Goal: Task Accomplishment & Management: Use online tool/utility

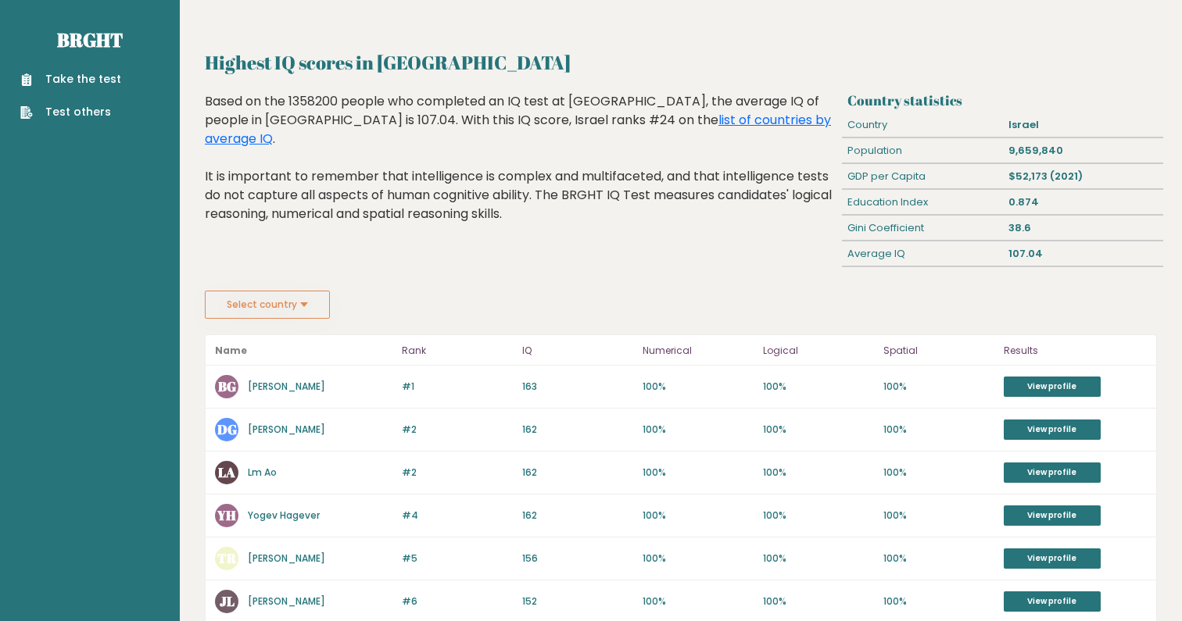
click at [280, 316] on button "Select country" at bounding box center [267, 305] width 125 height 28
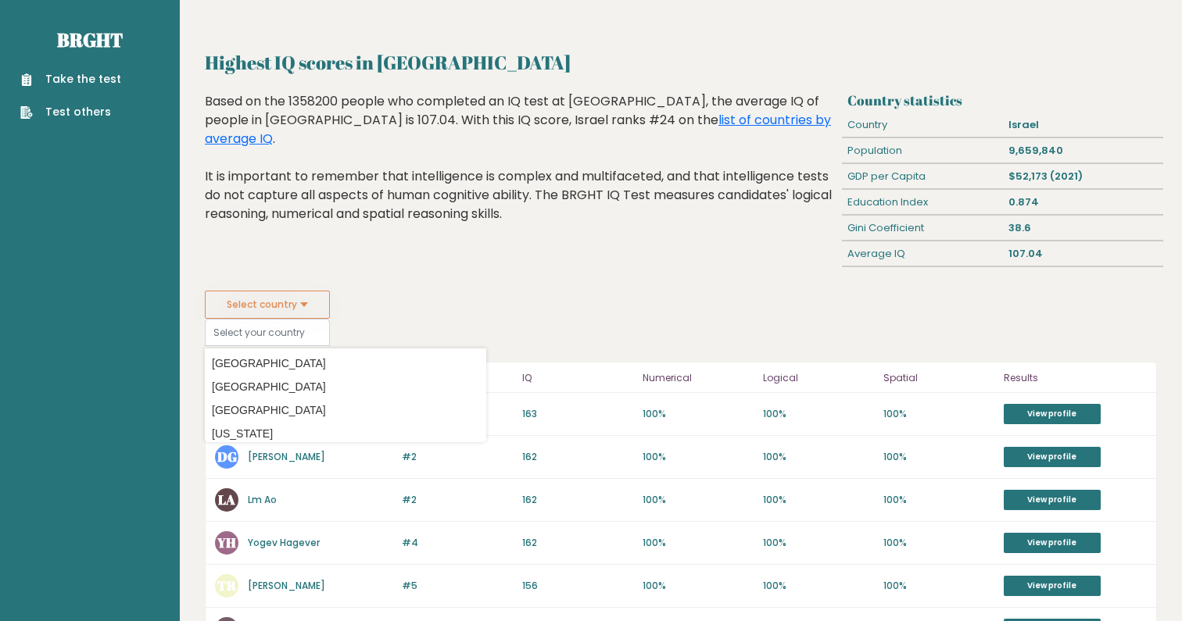
click at [437, 271] on div "Highest IQ scores in Israel Based on the 1358200 people who completed an IQ tes…" at bounding box center [520, 191] width 642 height 199
click at [73, 44] on link "Brght" at bounding box center [90, 39] width 66 height 25
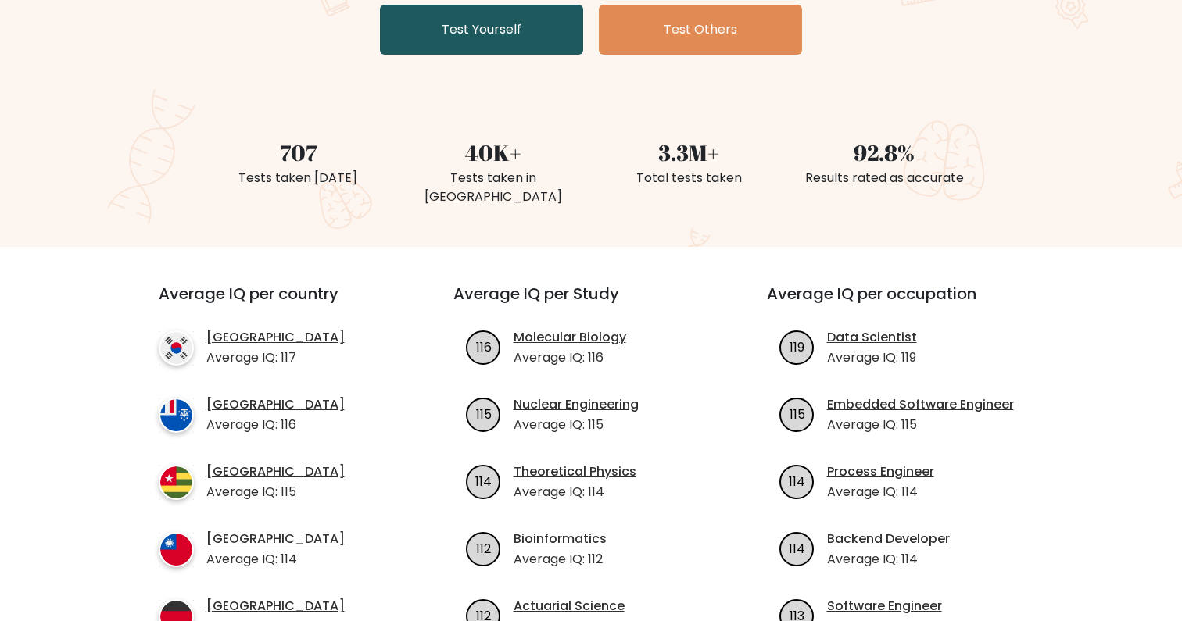
scroll to position [421, 0]
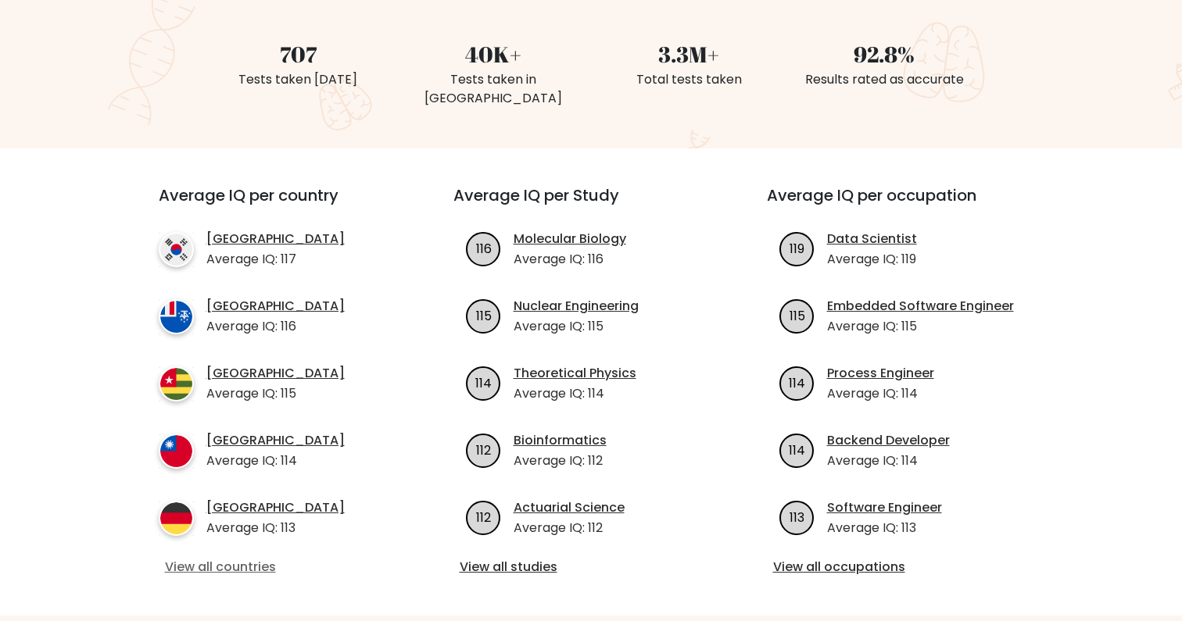
click at [184, 558] on link "View all countries" at bounding box center [278, 567] width 226 height 19
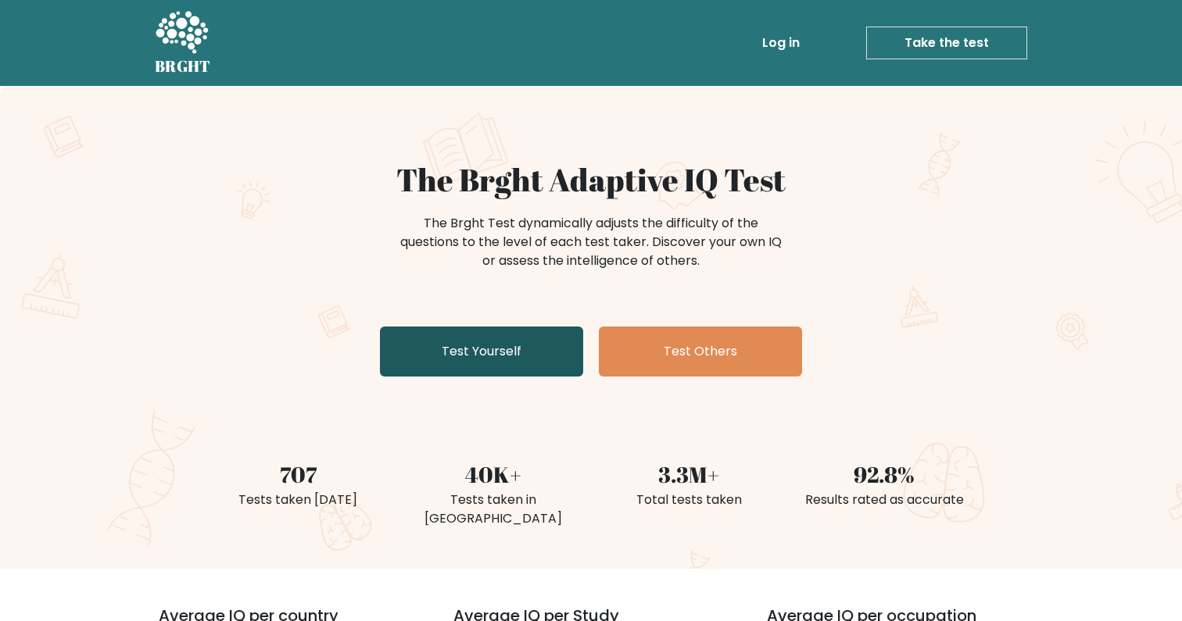
click at [473, 338] on link "Test Yourself" at bounding box center [481, 352] width 203 height 50
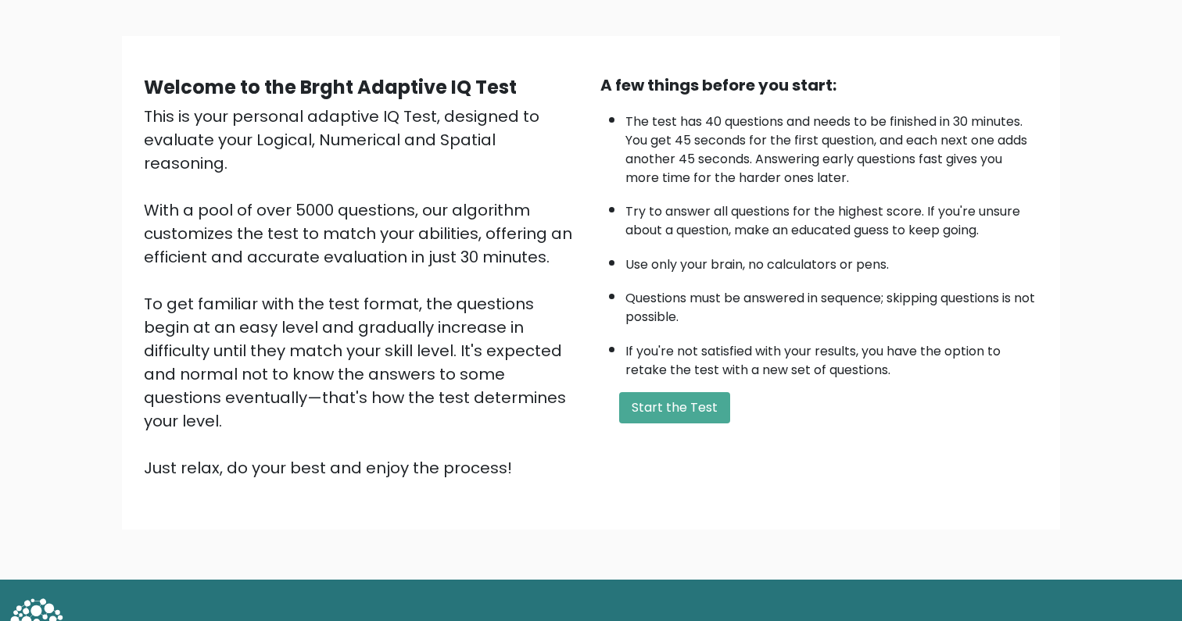
scroll to position [95, 0]
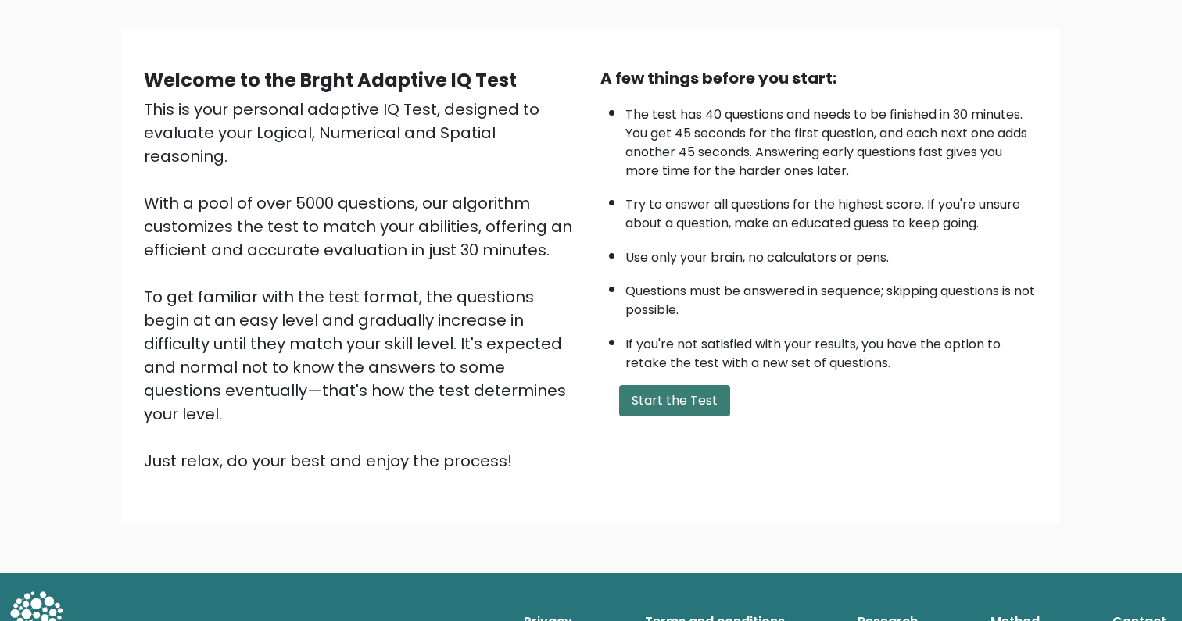
click at [671, 396] on button "Start the Test" at bounding box center [674, 400] width 111 height 31
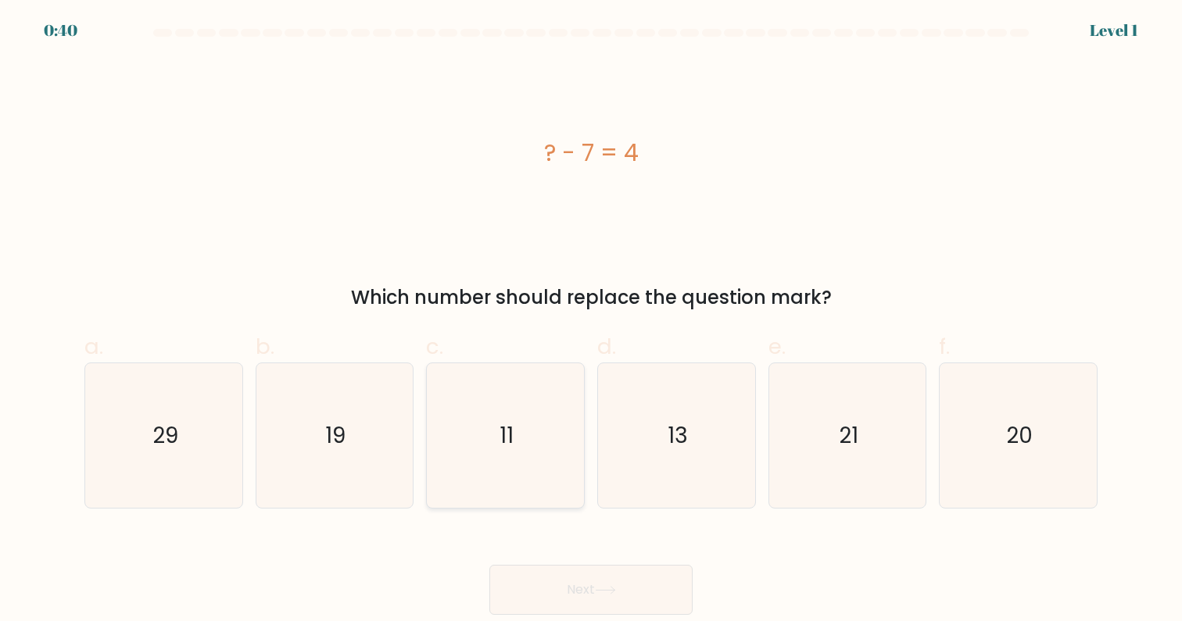
click at [503, 385] on icon "11" at bounding box center [505, 435] width 145 height 145
click at [591, 321] on input "c. 11" at bounding box center [591, 316] width 1 height 10
radio input "true"
click at [553, 572] on button "Next" at bounding box center [590, 590] width 203 height 50
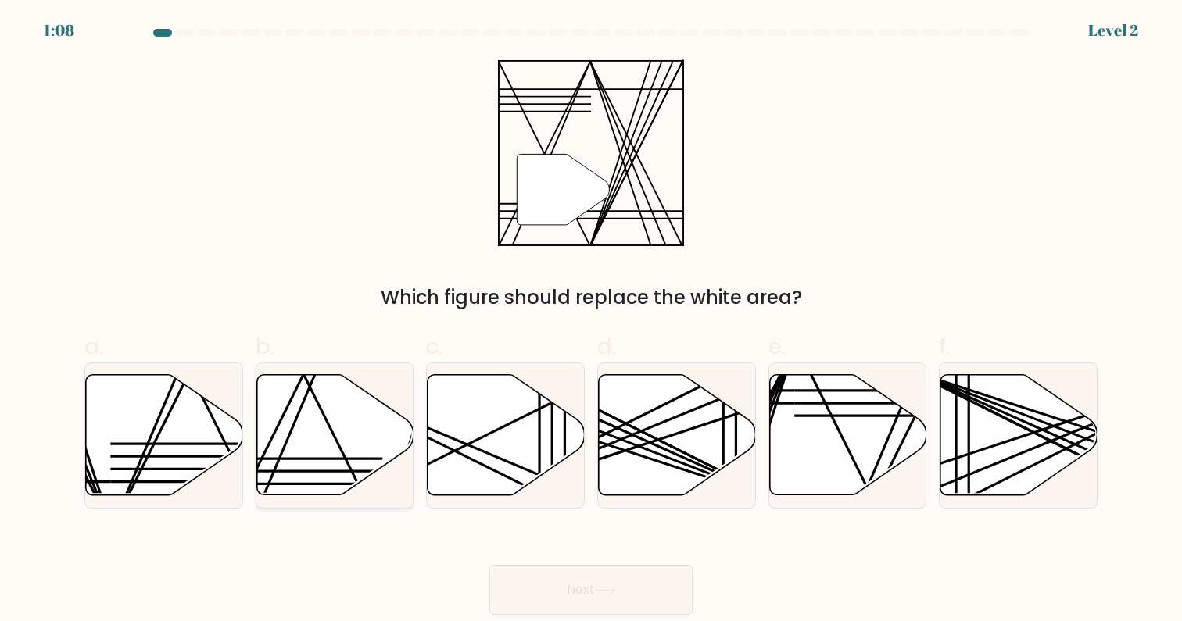
click at [335, 444] on icon at bounding box center [334, 435] width 157 height 120
click at [591, 321] on input "b." at bounding box center [591, 316] width 1 height 10
radio input "true"
click at [564, 581] on button "Next" at bounding box center [590, 590] width 203 height 50
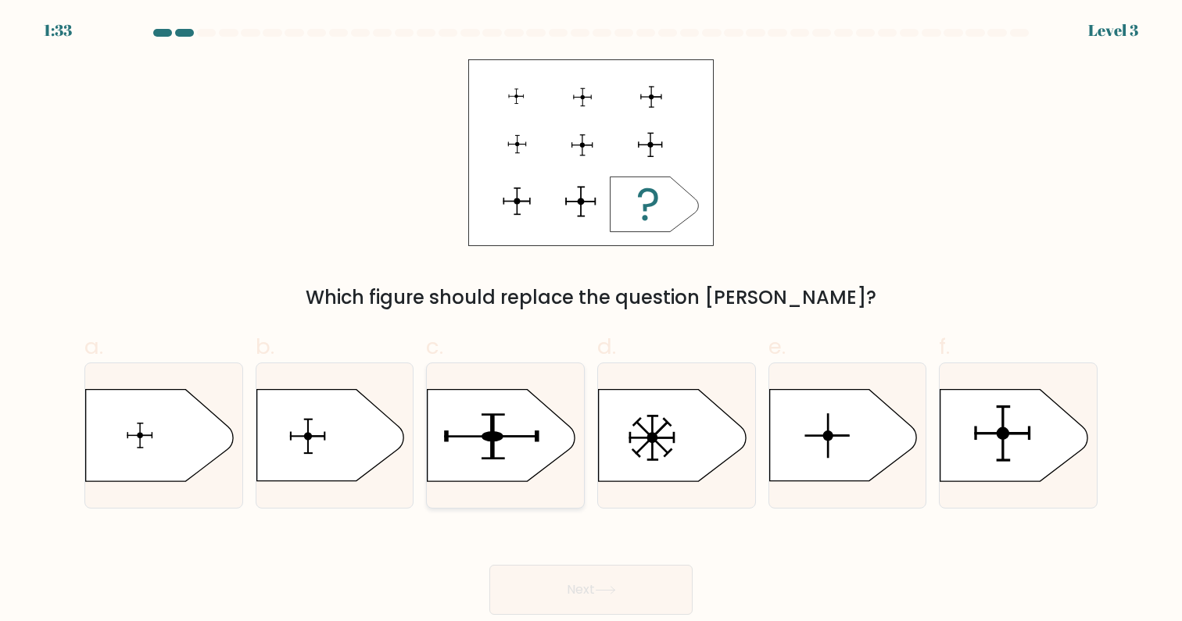
click at [524, 473] on icon at bounding box center [501, 435] width 147 height 91
click at [591, 321] on input "c." at bounding box center [591, 316] width 1 height 10
radio input "true"
click at [990, 444] on icon at bounding box center [1013, 435] width 147 height 91
click at [592, 321] on input "f." at bounding box center [591, 316] width 1 height 10
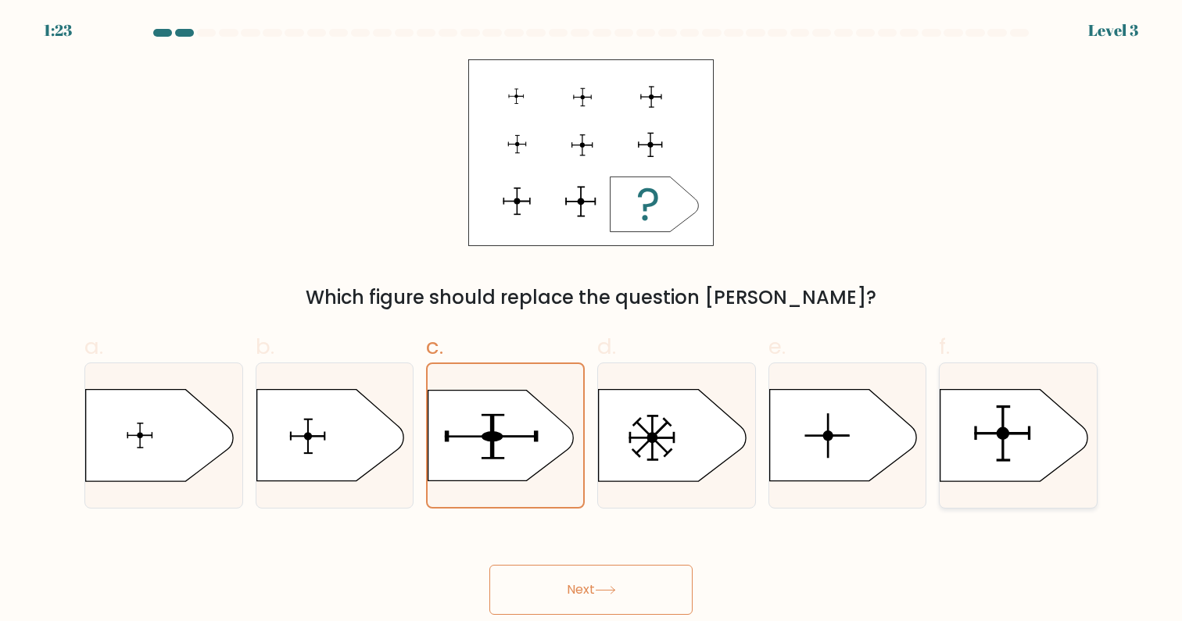
radio input "true"
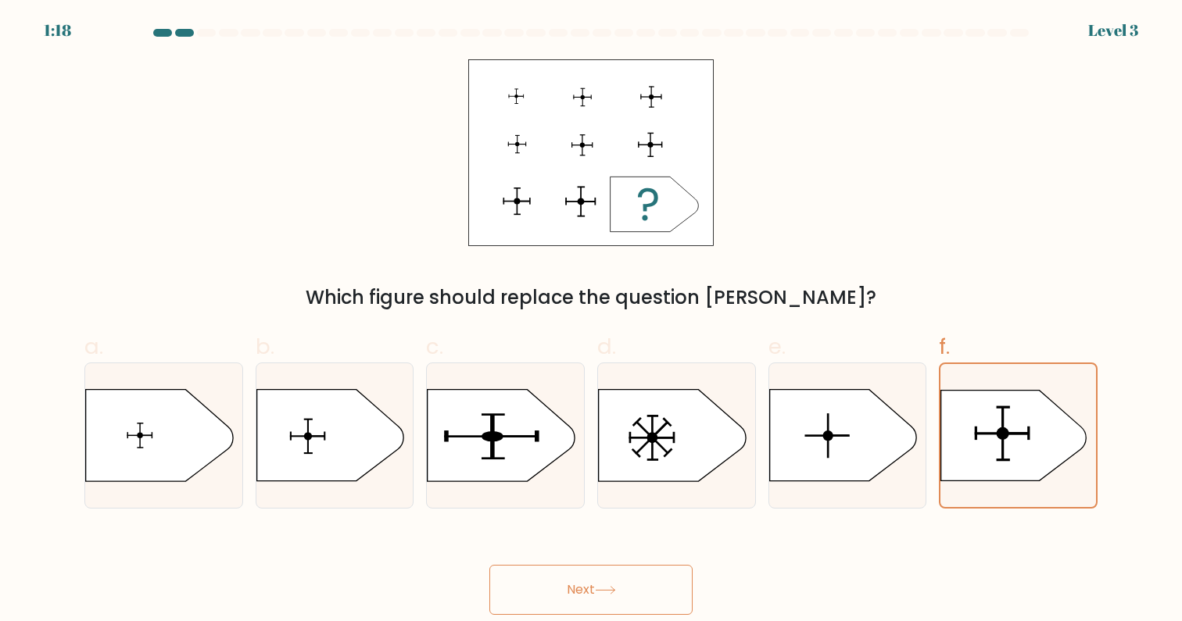
click at [592, 603] on button "Next" at bounding box center [590, 590] width 203 height 50
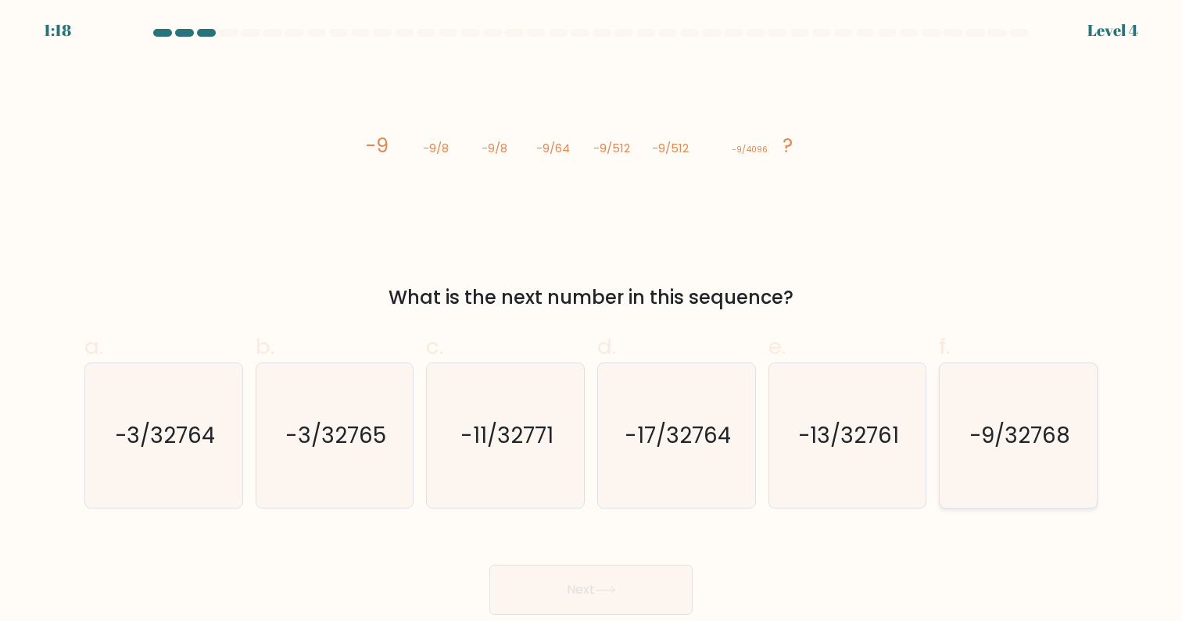
click at [1018, 418] on icon "-9/32768" at bounding box center [1018, 435] width 145 height 145
click at [592, 321] on input "f. -9/32768" at bounding box center [591, 316] width 1 height 10
radio input "true"
click at [660, 601] on button "Next" at bounding box center [590, 590] width 203 height 50
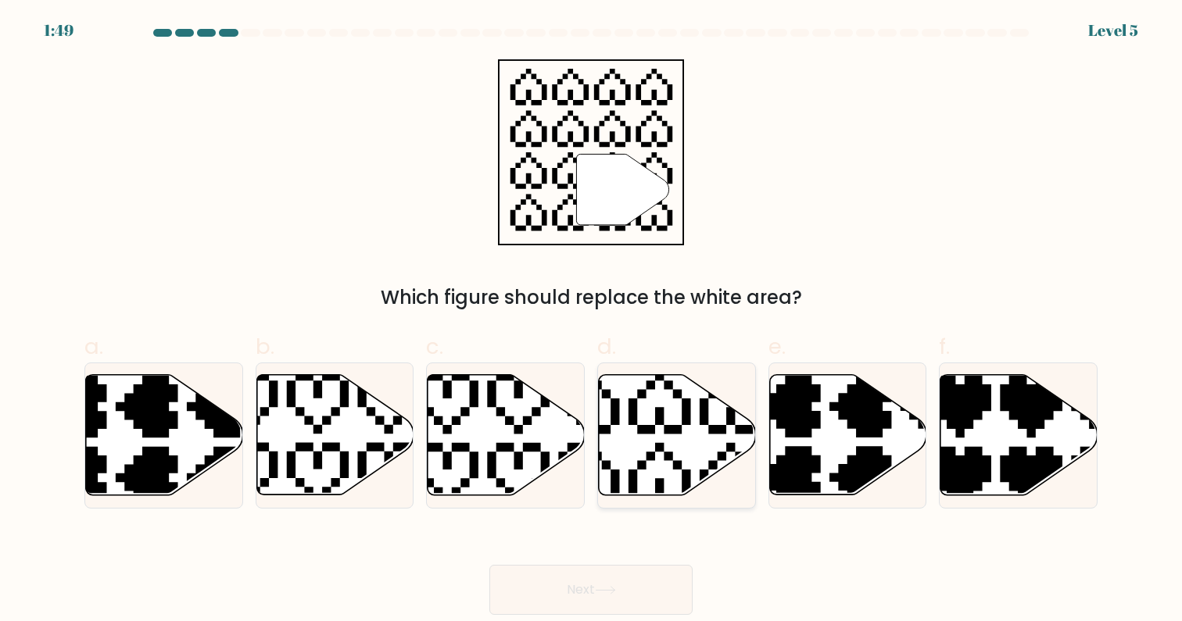
click at [665, 403] on icon at bounding box center [677, 435] width 157 height 120
click at [592, 321] on input "d." at bounding box center [591, 316] width 1 height 10
radio input "true"
click at [599, 594] on icon at bounding box center [605, 590] width 21 height 9
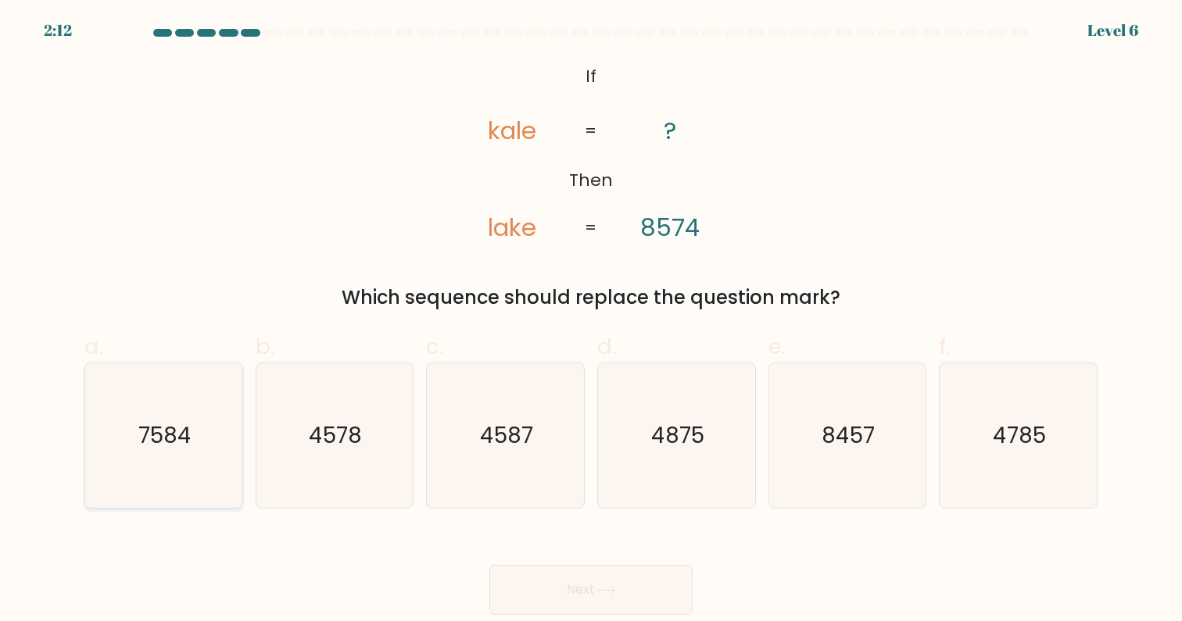
click at [154, 456] on icon "7584" at bounding box center [163, 435] width 145 height 145
click at [591, 321] on input "a. 7584" at bounding box center [591, 316] width 1 height 10
radio input "true"
click at [585, 593] on button "Next" at bounding box center [590, 590] width 203 height 50
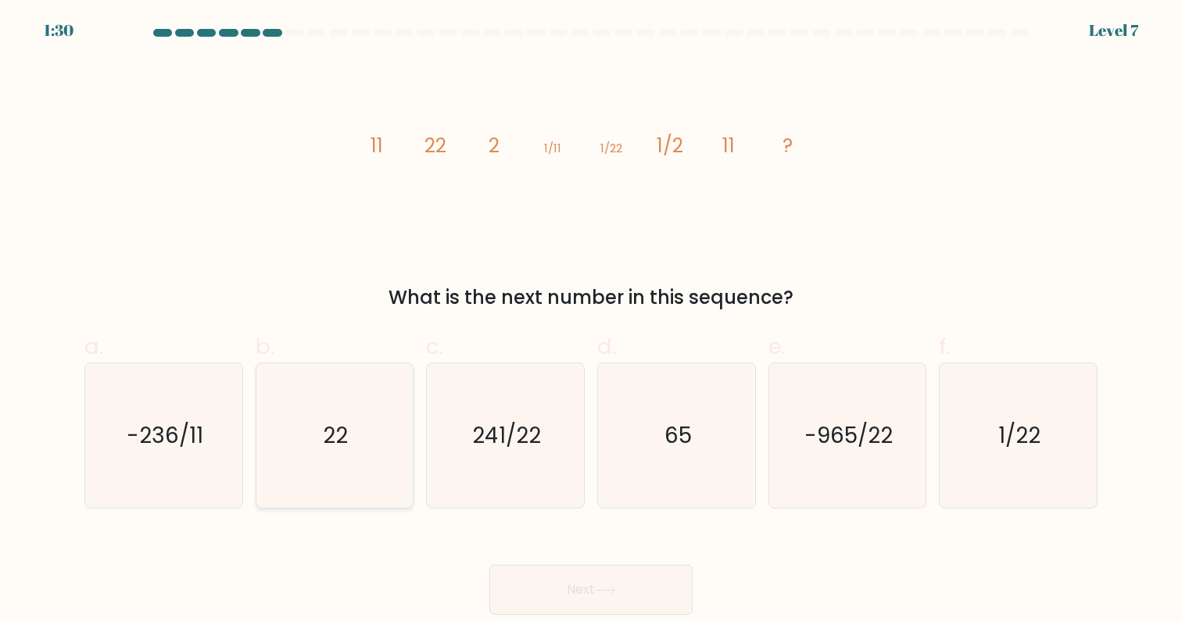
click at [327, 450] on icon "22" at bounding box center [334, 435] width 145 height 145
click at [591, 321] on input "b. 22" at bounding box center [591, 316] width 1 height 10
radio input "true"
click at [574, 595] on button "Next" at bounding box center [590, 590] width 203 height 50
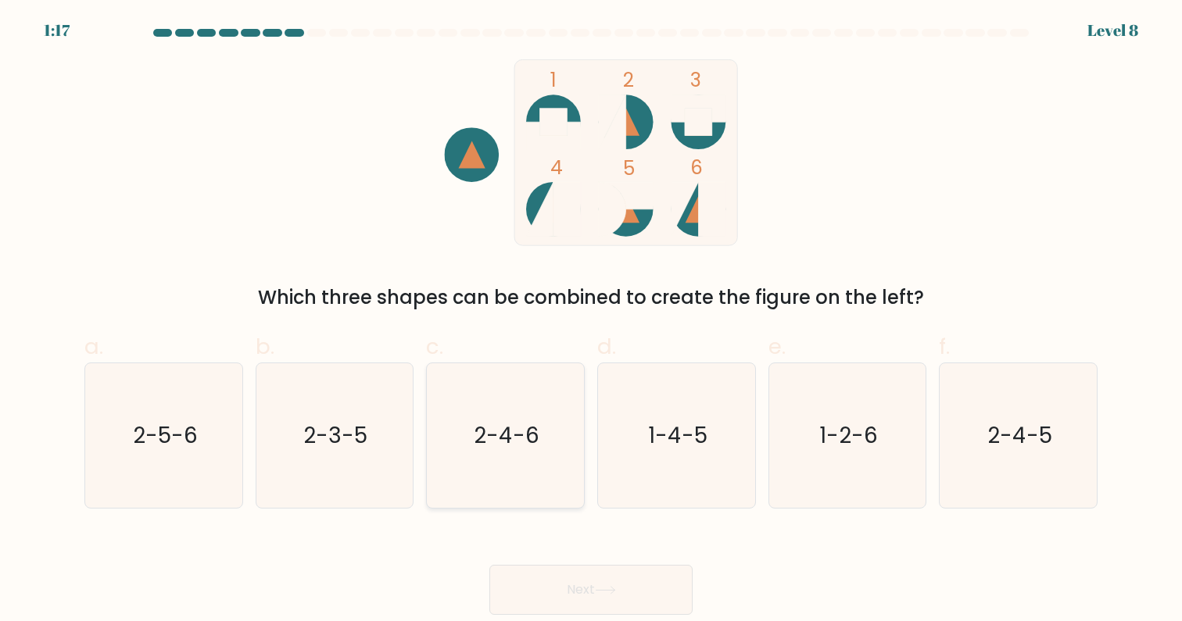
click at [536, 439] on text "2-4-6" at bounding box center [507, 436] width 66 height 30
click at [591, 321] on input "c. 2-4-6" at bounding box center [591, 316] width 1 height 10
radio input "true"
click at [569, 588] on button "Next" at bounding box center [590, 590] width 203 height 50
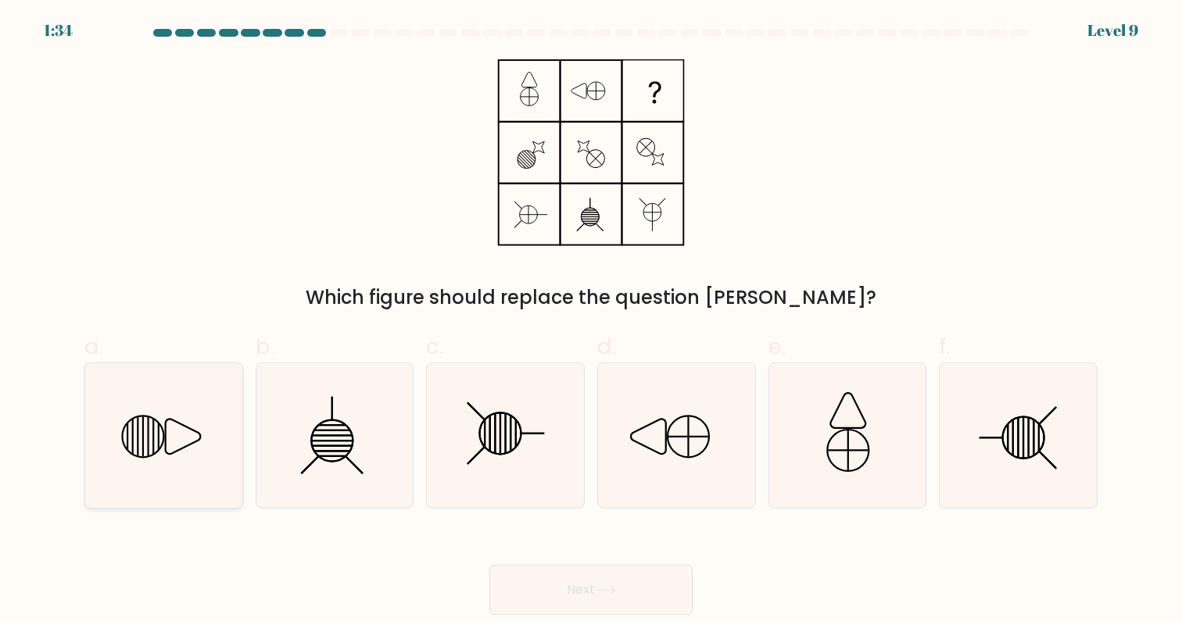
click at [133, 457] on icon at bounding box center [163, 435] width 145 height 145
click at [591, 321] on input "a." at bounding box center [591, 316] width 1 height 10
radio input "true"
click at [571, 576] on button "Next" at bounding box center [590, 590] width 203 height 50
